Goal: Information Seeking & Learning: Learn about a topic

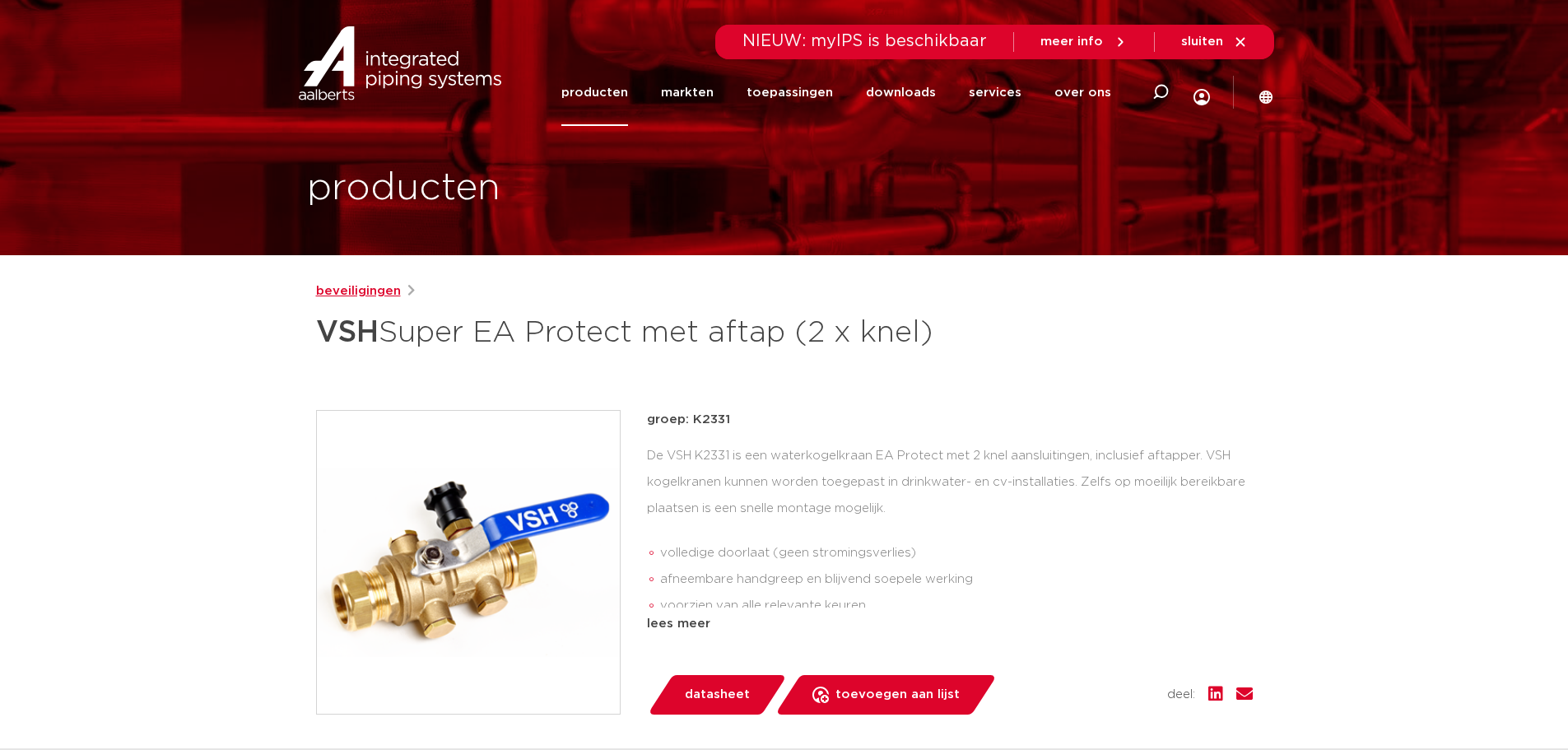
click at [362, 285] on link "beveiligingen" at bounding box center [359, 291] width 85 height 19
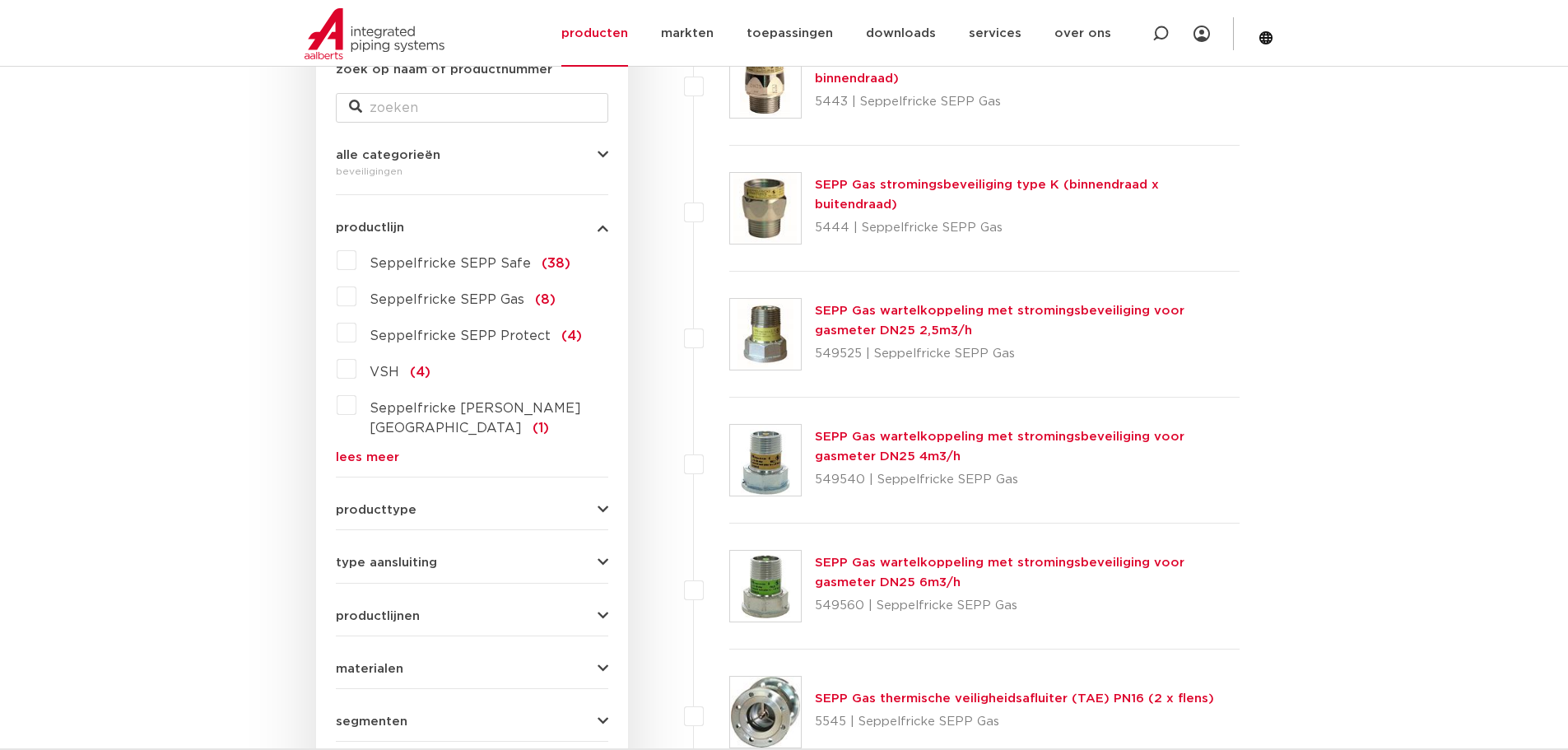
scroll to position [329, 0]
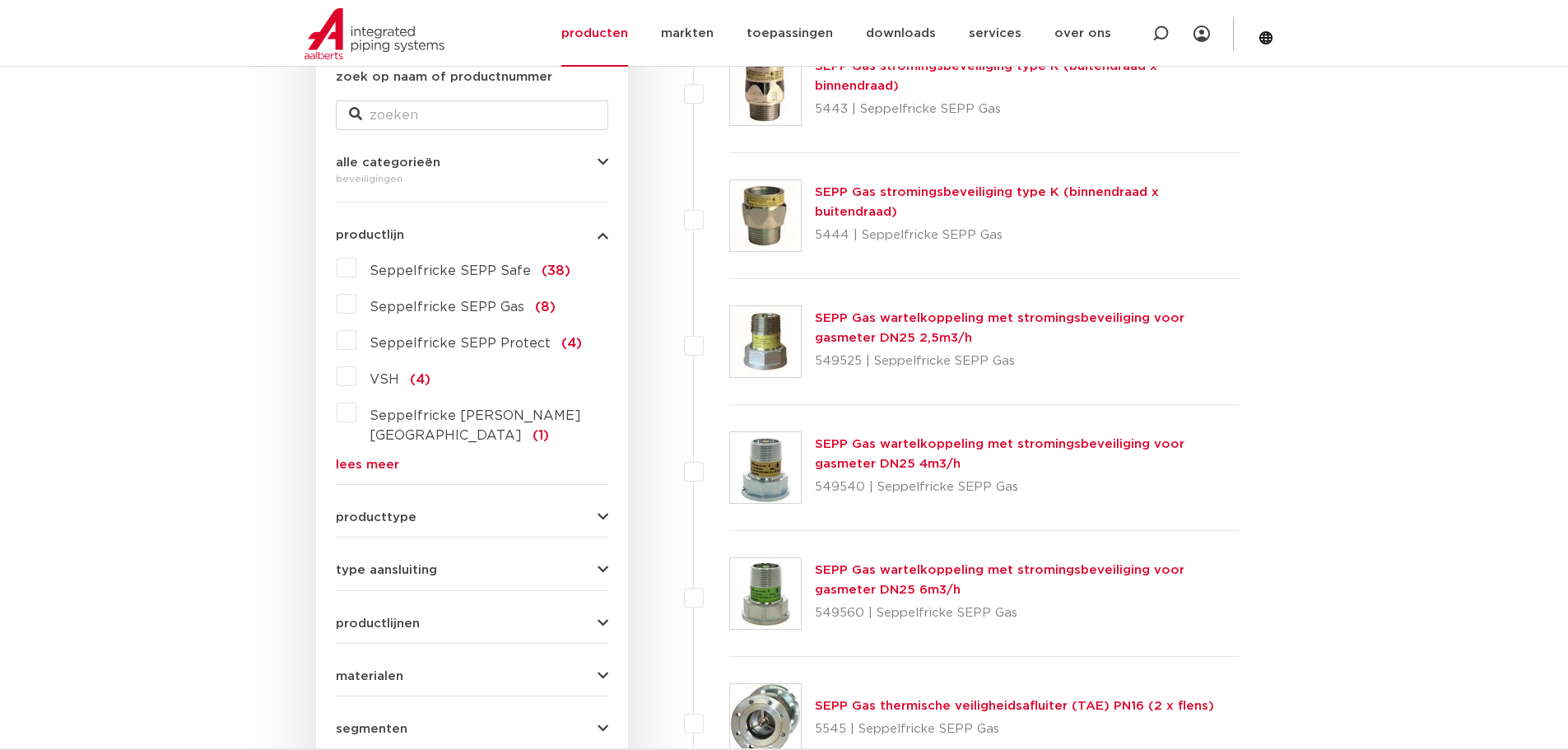
click at [370, 458] on link "lees meer" at bounding box center [472, 464] width 272 height 13
click at [356, 384] on label "VSH (4)" at bounding box center [393, 375] width 74 height 26
click at [0, 0] on input "VSH (4)" at bounding box center [0, 0] width 0 height 0
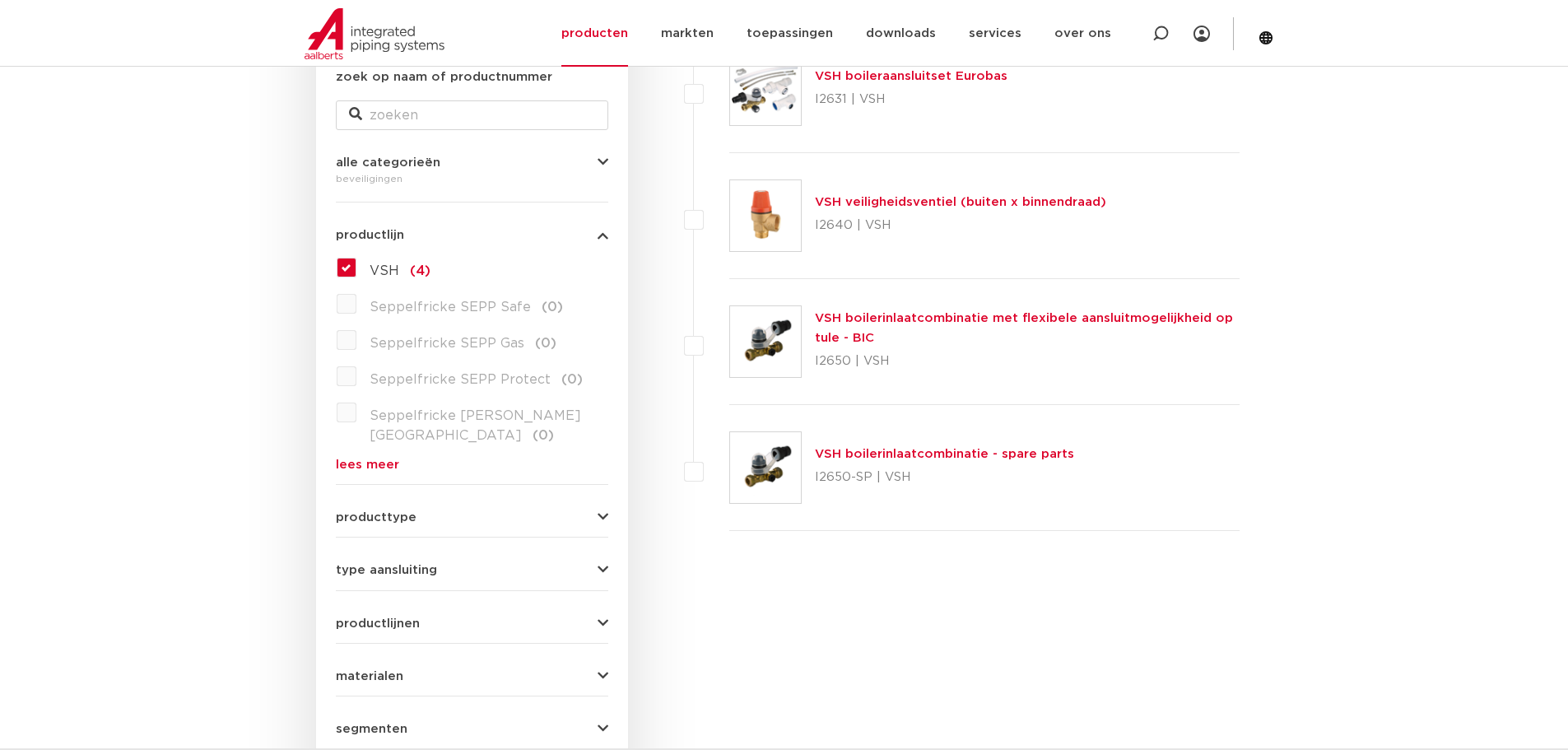
click at [354, 458] on link "lees meer" at bounding box center [472, 464] width 272 height 13
click at [356, 275] on label "VSH (4)" at bounding box center [393, 267] width 74 height 26
click at [0, 0] on input "VSH (4)" at bounding box center [0, 0] width 0 height 0
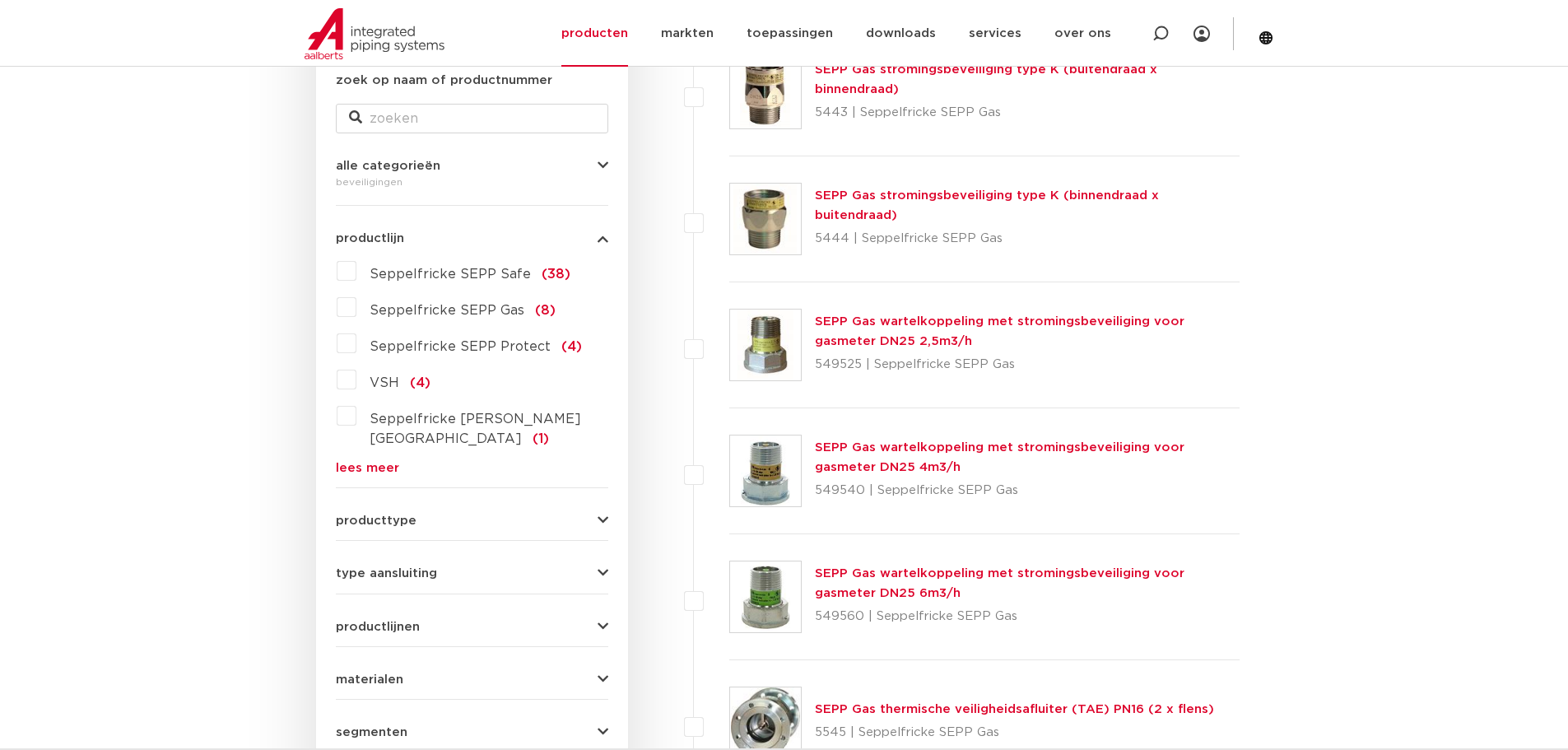
scroll to position [499, 0]
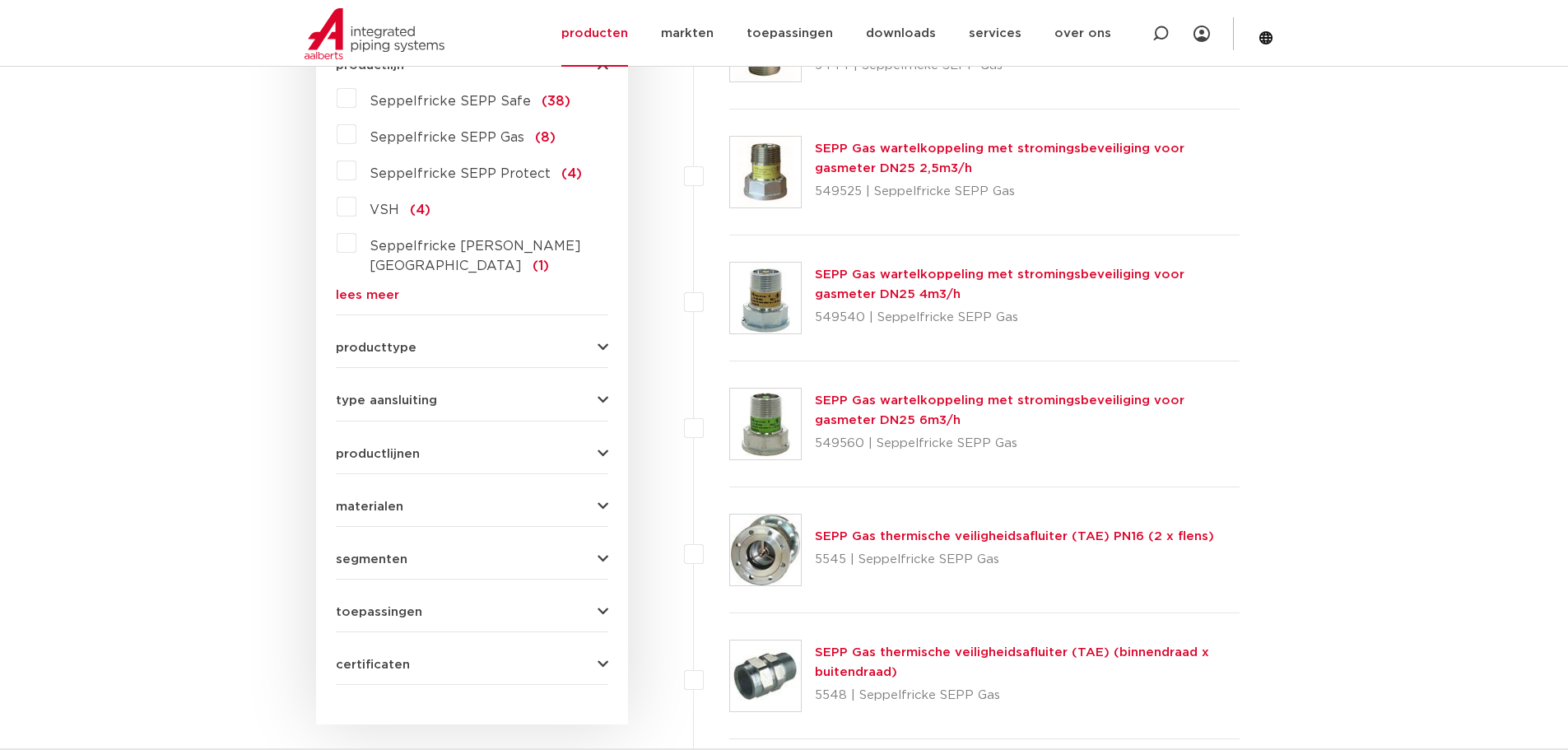
click at [438, 328] on div "producttype veiligheidsventielen (48) beluchters (29) accessoires (afsluiters) …" at bounding box center [472, 341] width 272 height 25
click at [433, 342] on button "producttype" at bounding box center [472, 348] width 272 height 13
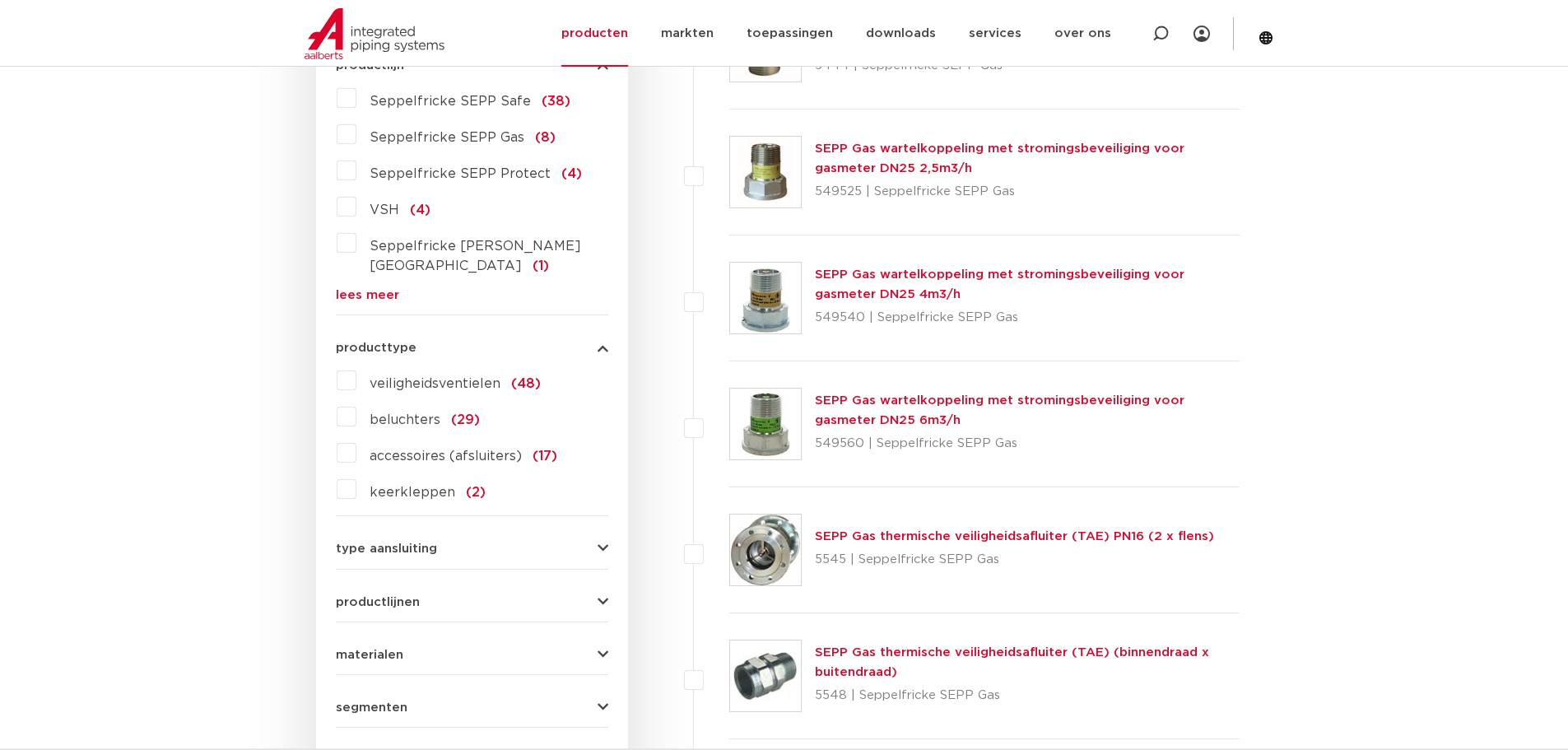
click at [445, 342] on button "producttype" at bounding box center [472, 348] width 272 height 13
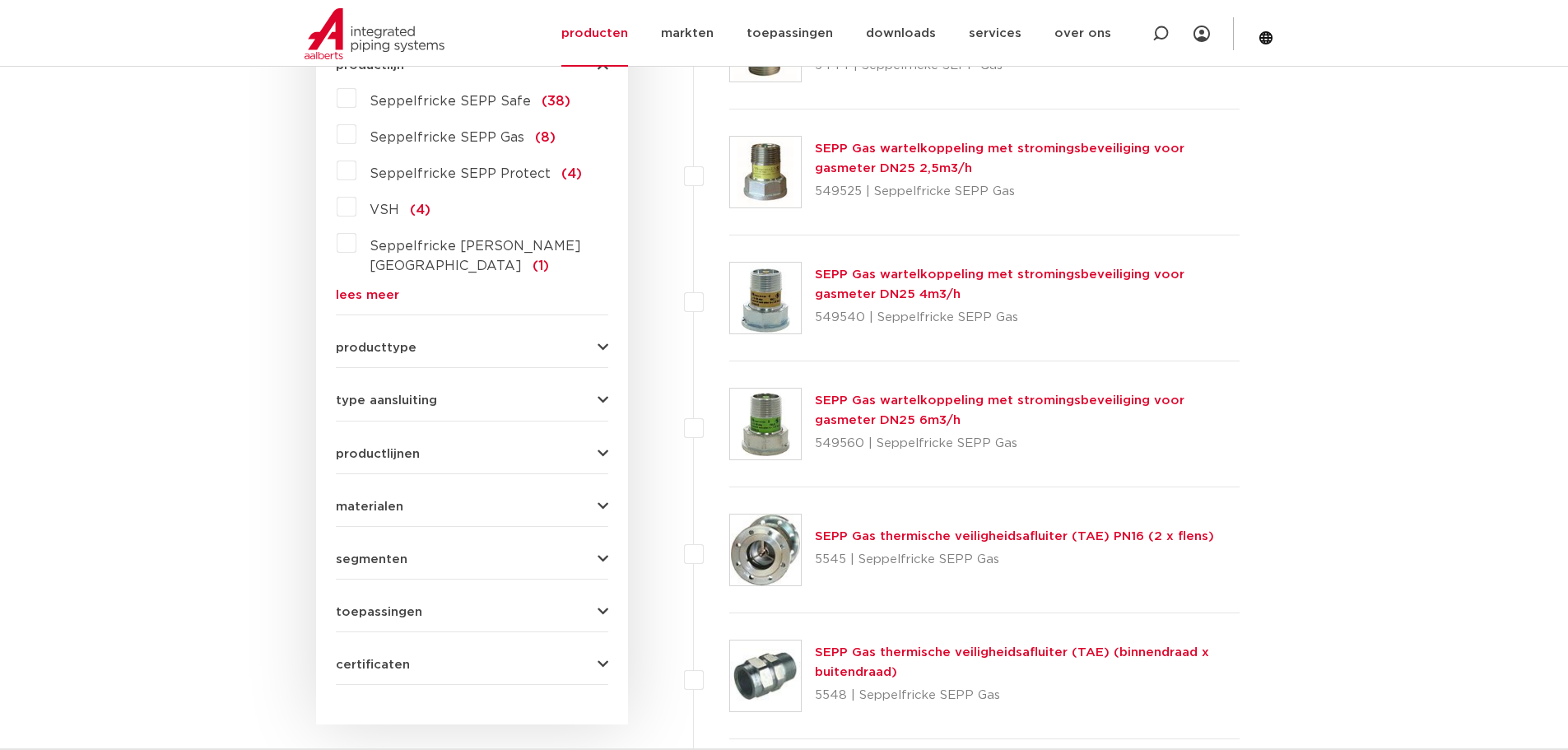
click at [415, 412] on form "zoek op naam of productnummer alle categorieën beveiligingen [GEOGRAPHIC_DATA] …" at bounding box center [472, 291] width 272 height 786
click at [425, 394] on span "type aansluiting" at bounding box center [387, 400] width 101 height 13
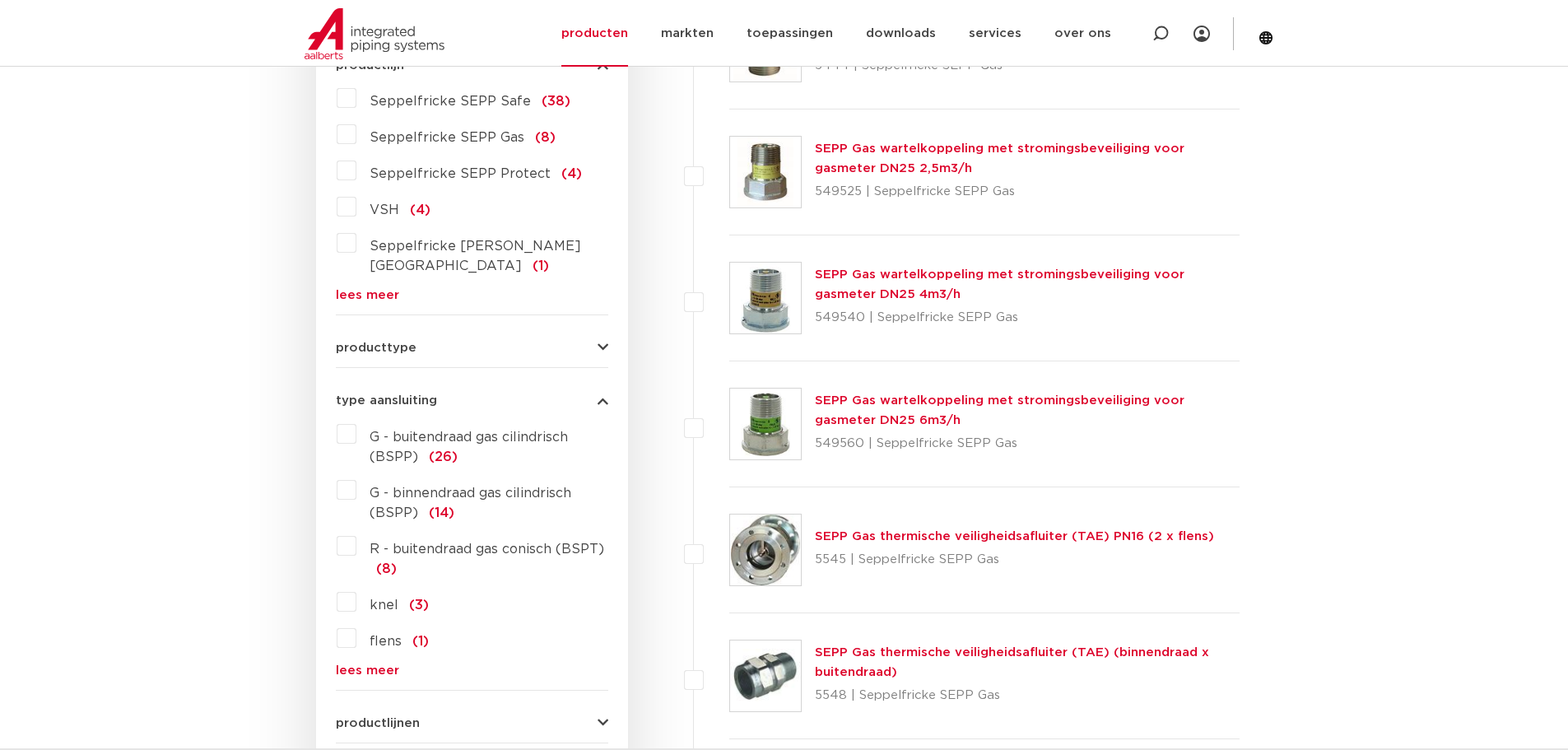
click at [425, 394] on span "type aansluiting" at bounding box center [387, 400] width 101 height 13
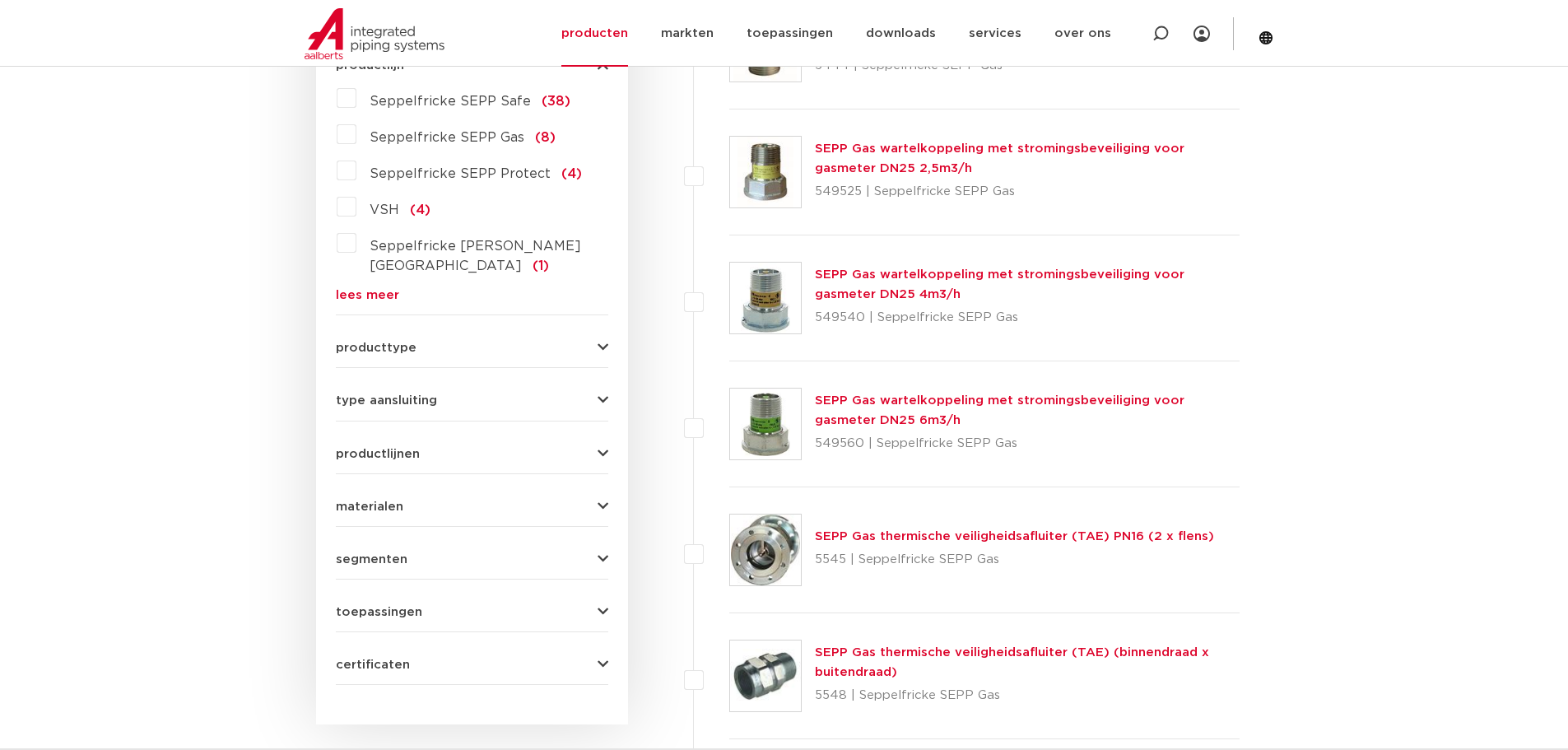
click at [419, 435] on div "productlijnen VSH SmartPress maak een keuze VSH SmartPress afsluiters VSH Smart…" at bounding box center [472, 447] width 272 height 25
click at [411, 445] on form "zoek op naam of productnummer alle categorieën beveiligingen [GEOGRAPHIC_DATA] …" at bounding box center [472, 291] width 272 height 786
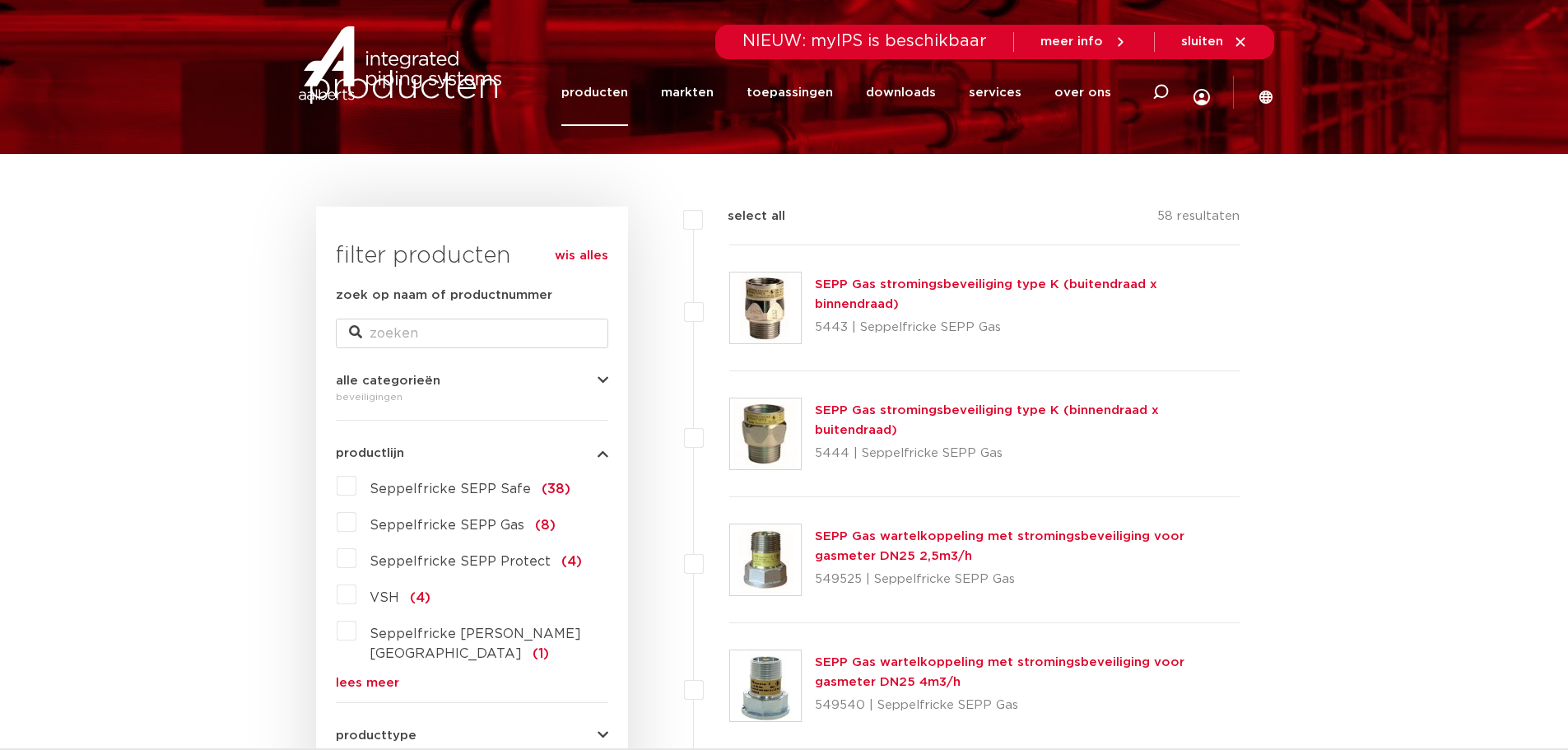
scroll to position [0, 0]
